Goal: Information Seeking & Learning: Learn about a topic

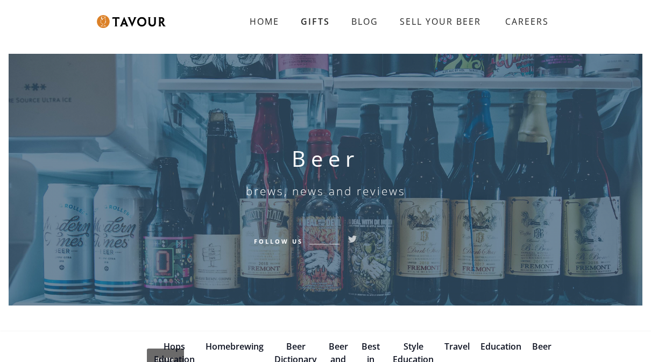
click at [271, 14] on link "HOME" at bounding box center [264, 22] width 51 height 22
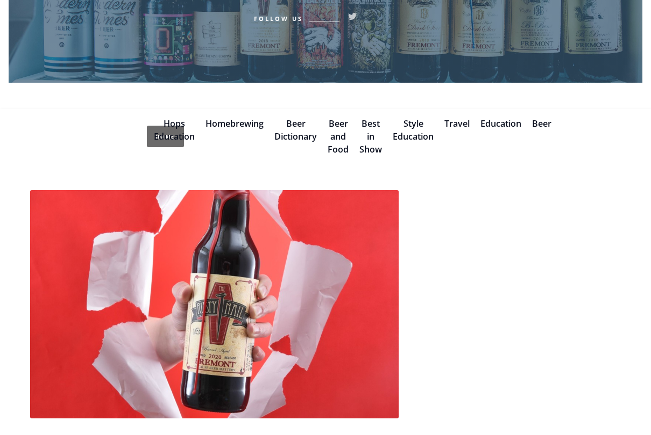
scroll to position [223, 0]
click at [549, 122] on link "Beer" at bounding box center [541, 124] width 19 height 12
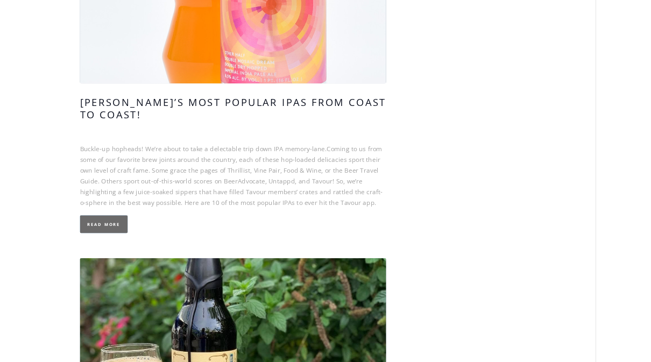
scroll to position [980, 0]
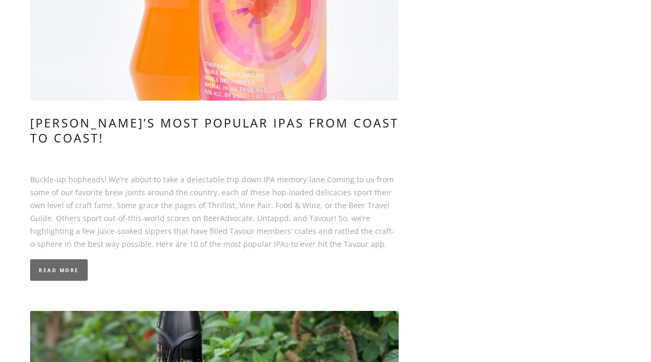
click at [70, 259] on link "Read More" at bounding box center [59, 270] width 58 height 22
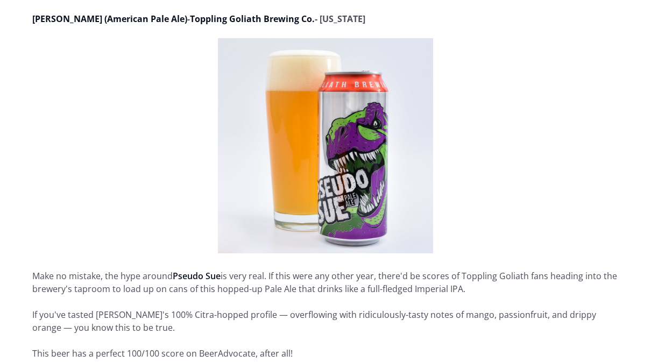
scroll to position [3068, 0]
